Goal: Task Accomplishment & Management: Manage account settings

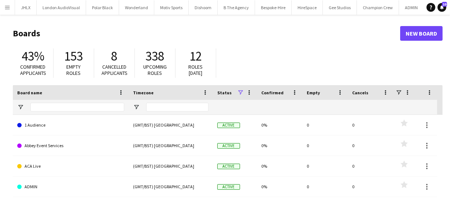
click at [10, 7] on app-icon "Menu" at bounding box center [7, 7] width 6 height 6
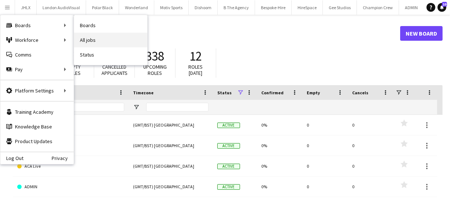
click at [83, 41] on link "All jobs" at bounding box center [110, 40] width 73 height 15
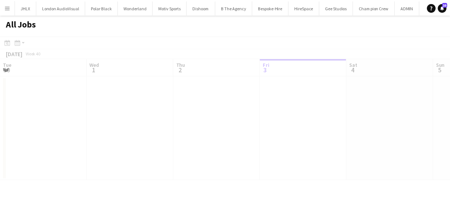
scroll to position [0, 175]
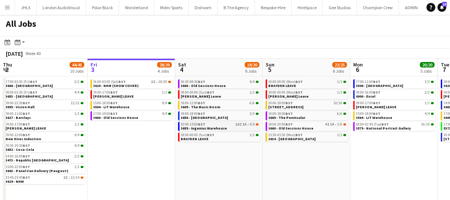
click at [214, 128] on span "3659 - Ingenius Warehouse" at bounding box center [204, 128] width 46 height 5
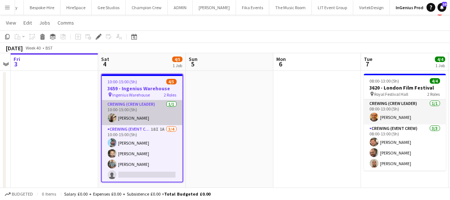
scroll to position [21, 0]
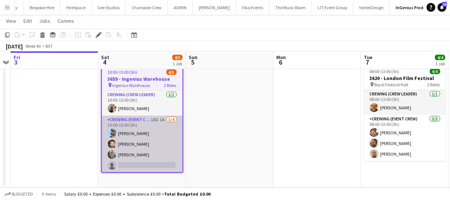
click at [134, 139] on app-card-role "Crewing (Event Crew) 18I 1A 3/4 10:00-15:00 (5h) Liam Kinsella John Vidal Danie…" at bounding box center [142, 144] width 81 height 57
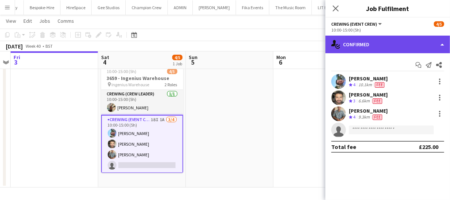
click at [370, 47] on div "single-neutral-actions-check-2 Confirmed" at bounding box center [388, 45] width 125 height 18
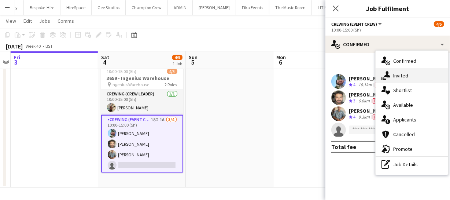
click at [403, 74] on span "Invited" at bounding box center [400, 75] width 15 height 7
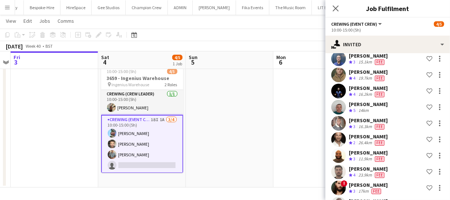
scroll to position [109, 0]
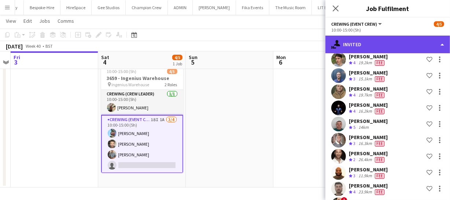
click at [387, 45] on div "single-neutral-actions-share-1 Invited" at bounding box center [388, 45] width 125 height 18
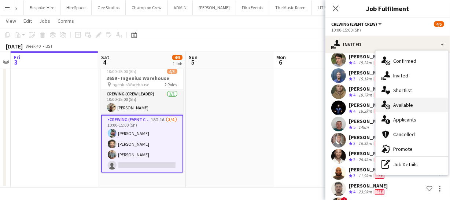
click at [406, 103] on span "Available" at bounding box center [403, 105] width 20 height 7
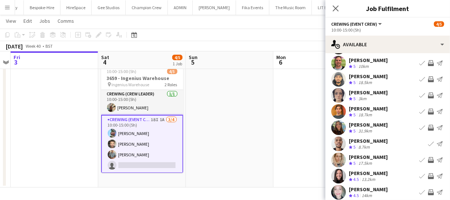
scroll to position [57, 0]
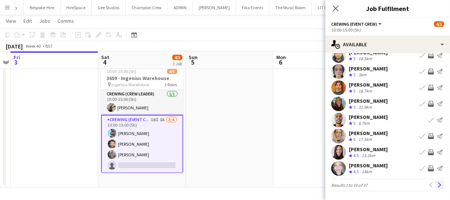
click at [436, 181] on button "Next" at bounding box center [440, 184] width 9 height 9
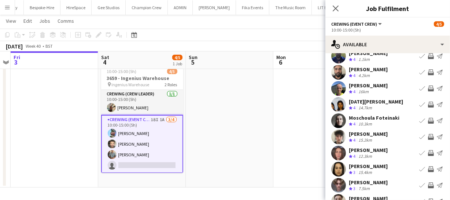
scroll to position [33, 0]
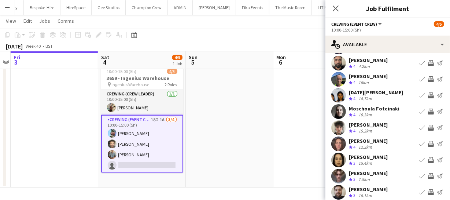
click at [428, 128] on app-icon "Invite crew" at bounding box center [431, 128] width 6 height 6
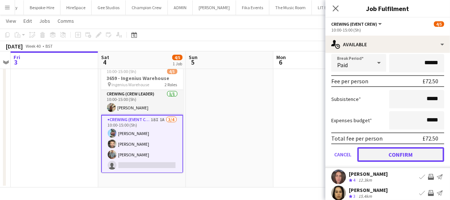
click at [418, 154] on button "Confirm" at bounding box center [401, 154] width 87 height 15
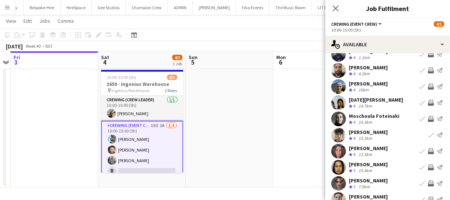
scroll to position [57, 0]
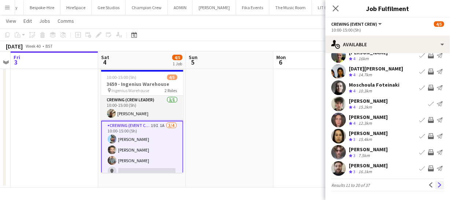
click at [437, 184] on app-icon "Next" at bounding box center [439, 184] width 5 height 5
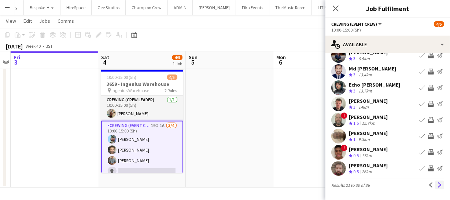
click at [438, 183] on button "Next" at bounding box center [440, 184] width 9 height 9
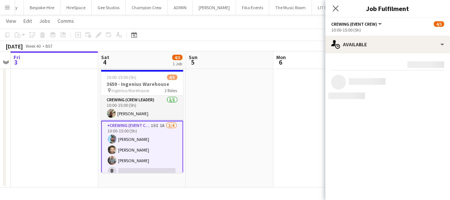
scroll to position [0, 0]
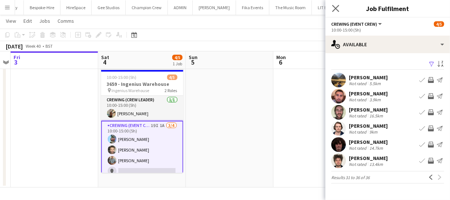
click at [338, 11] on icon "Close pop-in" at bounding box center [335, 8] width 7 height 7
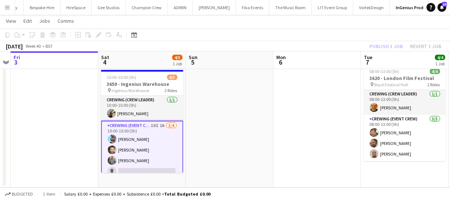
click at [384, 48] on div "Publish 1 job Revert 1 job" at bounding box center [405, 46] width 89 height 10
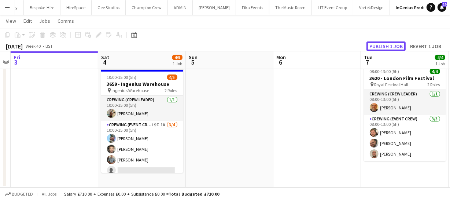
click at [384, 48] on button "Publish 1 job" at bounding box center [386, 46] width 39 height 10
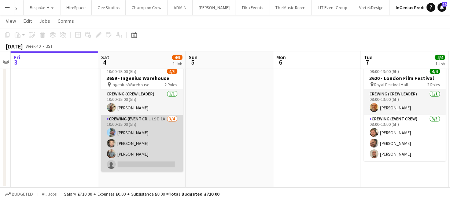
click at [147, 150] on app-card-role "Crewing (Event Crew) 19I 1A 3/4 10:00-15:00 (5h) Liam Kinsella John Vidal Danie…" at bounding box center [142, 143] width 82 height 57
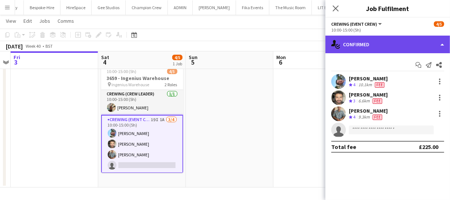
click at [399, 43] on div "single-neutral-actions-check-2 Confirmed" at bounding box center [388, 45] width 125 height 18
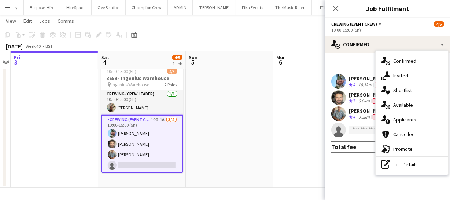
click at [405, 121] on span "Applicants" at bounding box center [404, 119] width 23 height 7
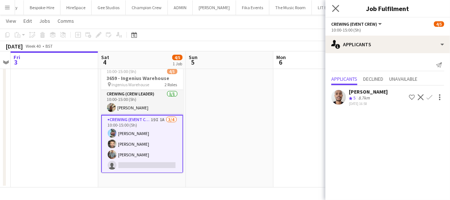
click at [337, 12] on app-icon "Close pop-in" at bounding box center [336, 8] width 11 height 11
